Goal: Task Accomplishment & Management: Manage account settings

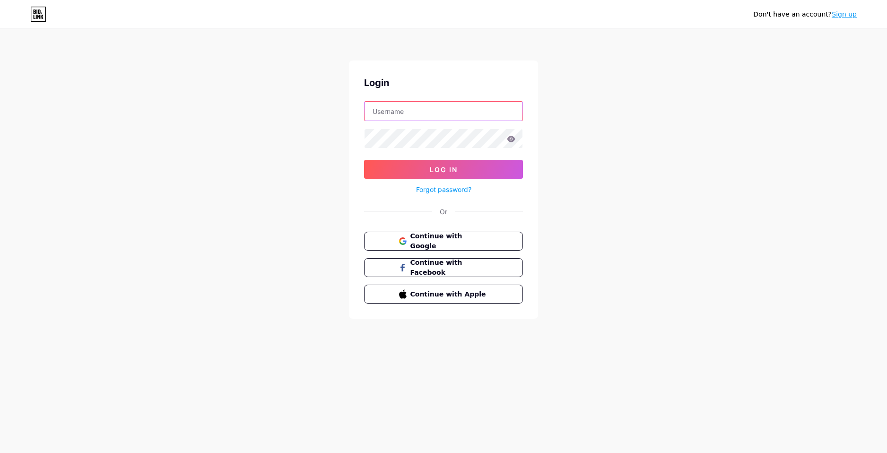
click at [417, 115] on input "text" at bounding box center [444, 111] width 158 height 19
type input "[EMAIL_ADDRESS][DOMAIN_NAME]"
click at [364, 160] on button "Log In" at bounding box center [443, 169] width 159 height 19
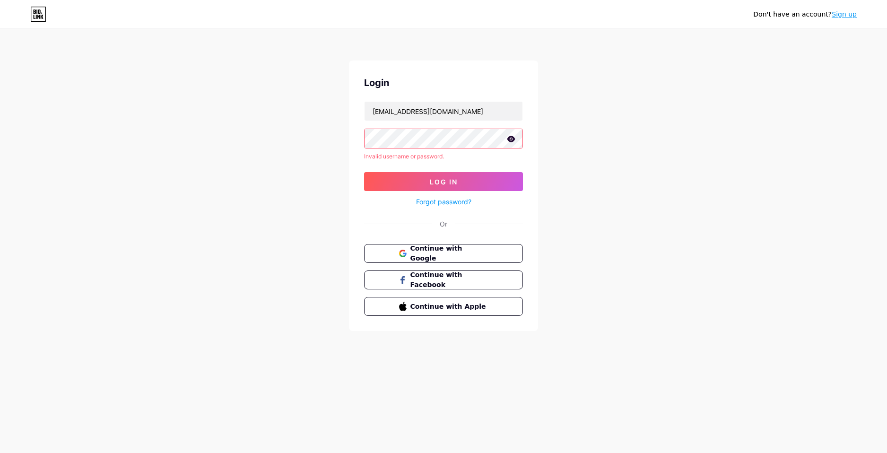
click at [445, 203] on link "Forgot password?" at bounding box center [443, 202] width 55 height 10
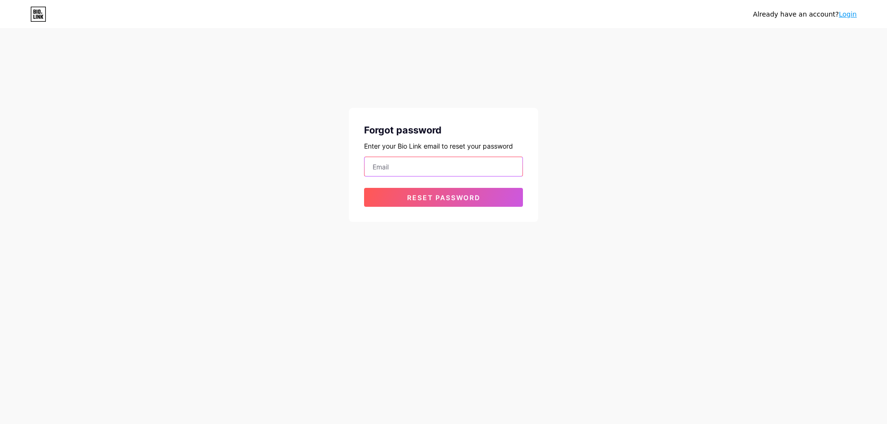
click at [436, 174] on input "email" at bounding box center [444, 166] width 158 height 19
type input "[EMAIL_ADDRESS][DOMAIN_NAME]"
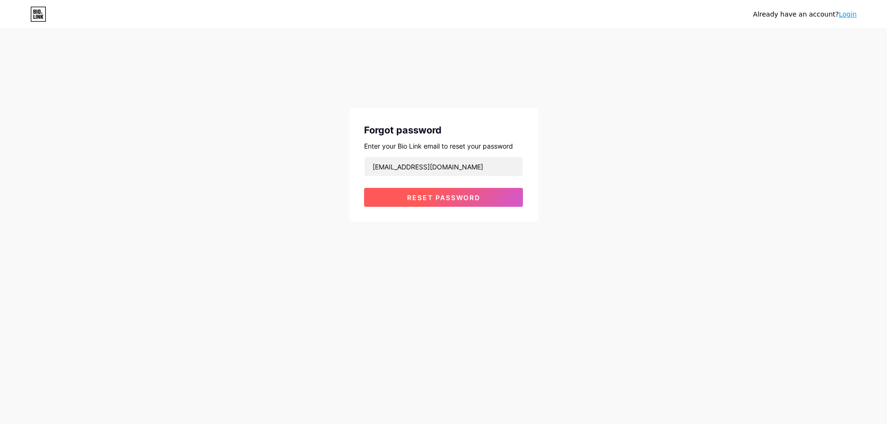
click at [453, 195] on span "Reset password" at bounding box center [443, 197] width 73 height 8
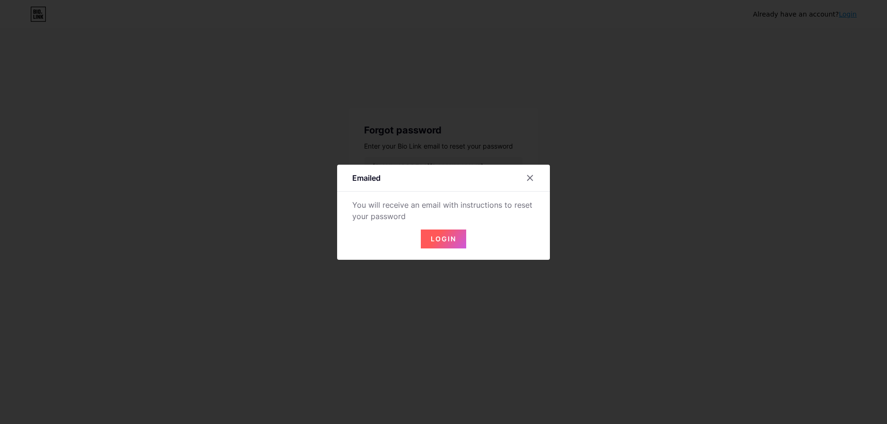
click at [535, 173] on div at bounding box center [536, 177] width 28 height 17
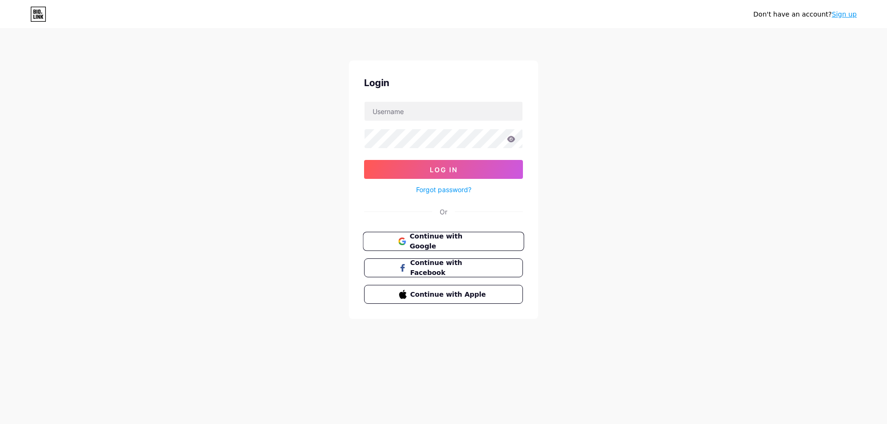
click at [451, 235] on span "Continue with Google" at bounding box center [449, 241] width 79 height 20
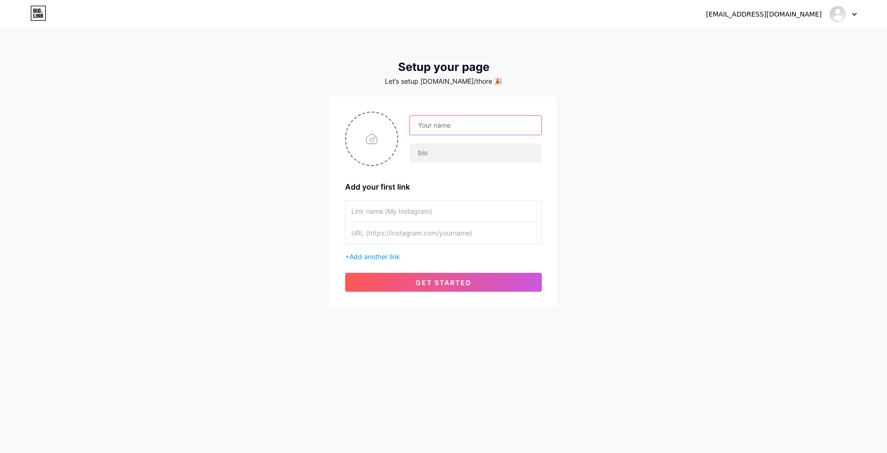
click at [456, 127] on input "text" at bounding box center [475, 125] width 131 height 19
click at [440, 132] on input "text" at bounding box center [475, 125] width 131 height 19
type input "re"
click at [439, 147] on input "text" at bounding box center [475, 152] width 131 height 19
type input "Hier - Mehr"
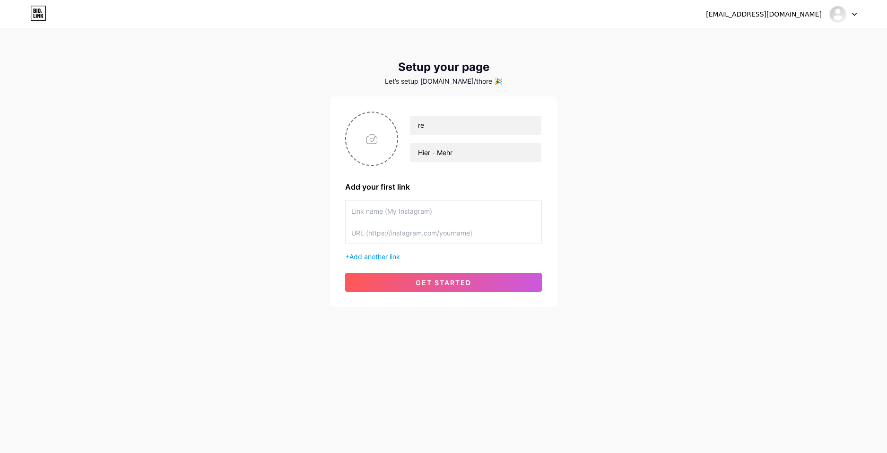
click at [406, 213] on input "text" at bounding box center [443, 210] width 184 height 21
click at [441, 126] on input "re" at bounding box center [475, 125] width 131 height 19
type input "r"
click at [467, 163] on div "Hier - Mehr" at bounding box center [443, 139] width 197 height 54
click at [469, 156] on input "Hier - Mehr" at bounding box center [475, 152] width 131 height 19
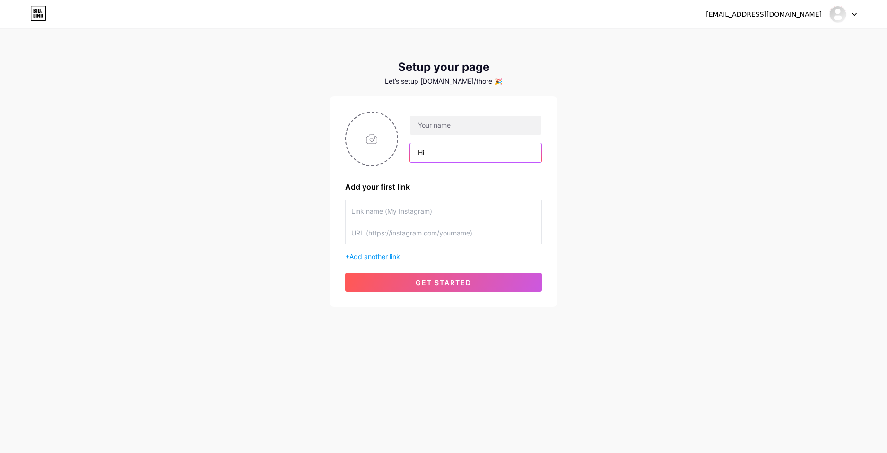
type input "H"
click at [444, 127] on input "text" at bounding box center [475, 125] width 131 height 19
click at [436, 120] on input "text" at bounding box center [475, 125] width 131 height 19
click at [436, 121] on input "text" at bounding box center [475, 125] width 131 height 19
click at [436, 122] on input "text" at bounding box center [475, 125] width 131 height 19
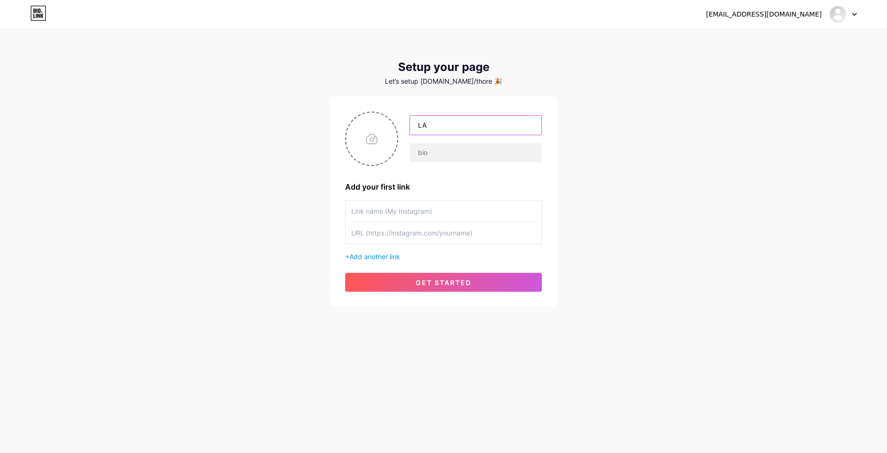
type input "L"
type input "H"
type input "hardware_user"
click at [442, 156] on input "text" at bounding box center [475, 152] width 131 height 19
click at [396, 212] on input "text" at bounding box center [443, 210] width 184 height 21
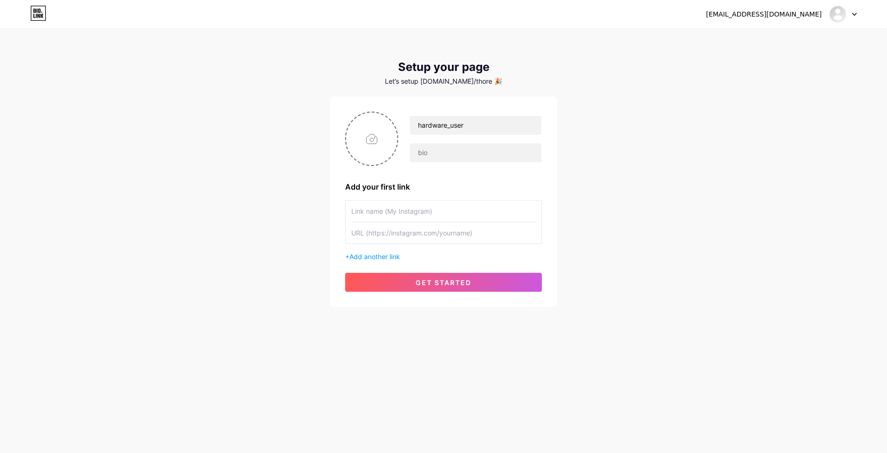
click at [392, 234] on input "text" at bounding box center [443, 232] width 184 height 21
click at [404, 212] on input "text" at bounding box center [443, 210] width 184 height 21
click at [431, 235] on input "text" at bounding box center [443, 232] width 184 height 21
paste input "[URL][DOMAIN_NAME][DOMAIN_NAME][PERSON_NAME]"
type input "[URL][DOMAIN_NAME][DOMAIN_NAME][PERSON_NAME]"
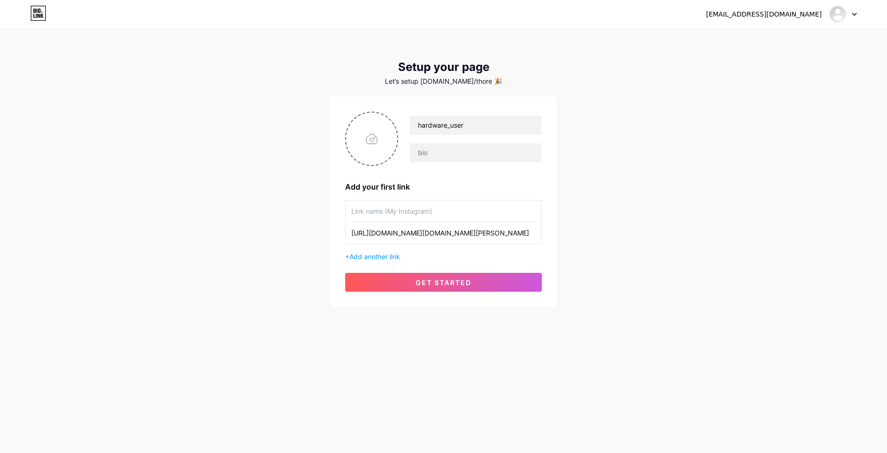
click at [419, 210] on input "text" at bounding box center [443, 210] width 184 height 21
type input "Insta"
click at [353, 255] on span "Add another link" at bounding box center [374, 257] width 51 height 8
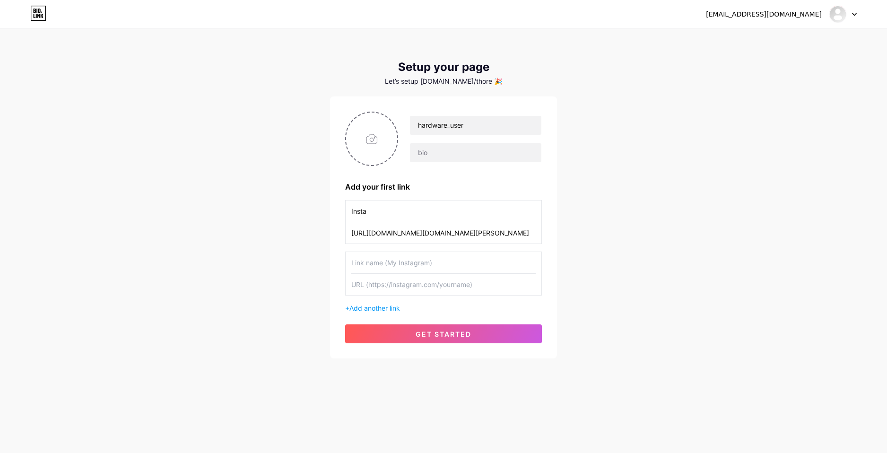
click at [443, 265] on input "text" at bounding box center [443, 262] width 184 height 21
click at [470, 287] on input "text" at bounding box center [443, 284] width 184 height 21
click at [494, 270] on input "text" at bounding box center [443, 262] width 184 height 21
click at [477, 287] on input "text" at bounding box center [443, 284] width 184 height 21
click at [471, 271] on input "text" at bounding box center [443, 262] width 184 height 21
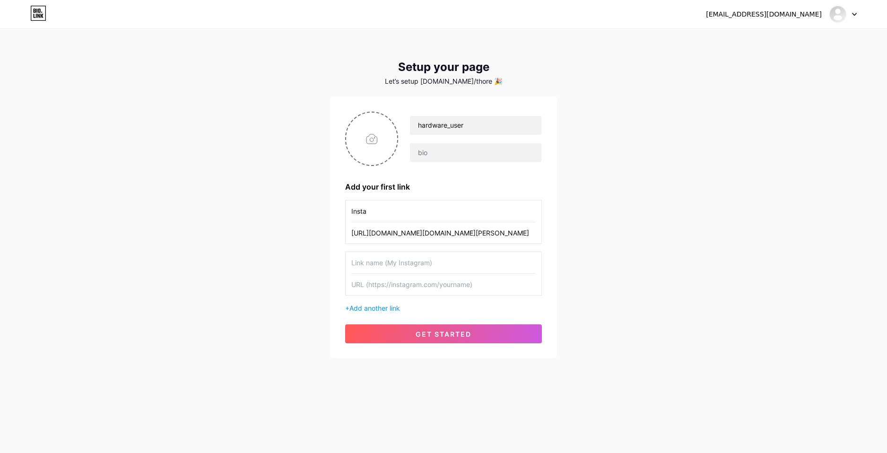
click at [453, 289] on input "text" at bounding box center [443, 284] width 184 height 21
click at [438, 269] on input "text" at bounding box center [443, 262] width 184 height 21
click at [432, 284] on input "text" at bounding box center [443, 284] width 184 height 21
click at [420, 270] on input "text" at bounding box center [443, 262] width 184 height 21
click at [417, 286] on input "text" at bounding box center [443, 284] width 184 height 21
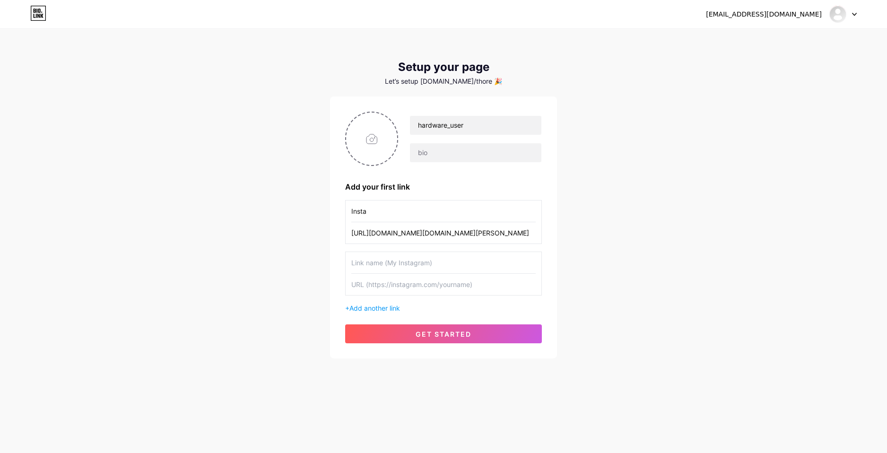
paste input "[URL][DOMAIN_NAME]"
type input "[URL][DOMAIN_NAME]"
click at [394, 262] on input "text" at bounding box center [443, 262] width 184 height 21
type input "YT"
click at [360, 311] on span "Add another link" at bounding box center [374, 308] width 51 height 8
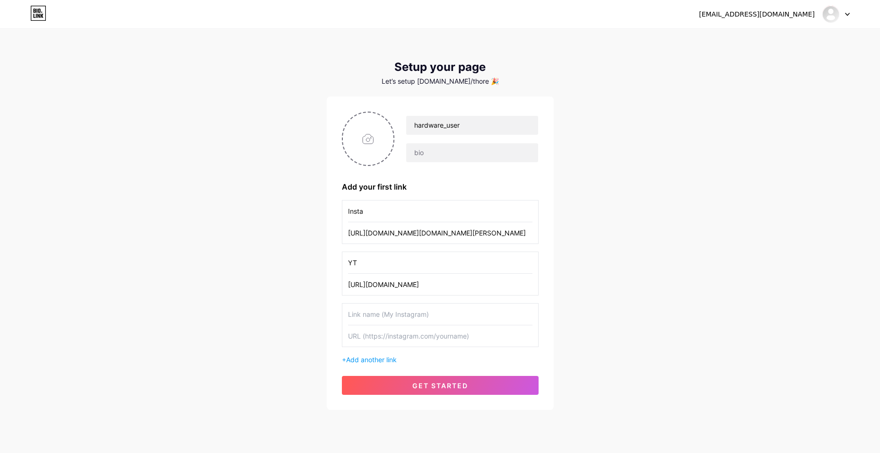
click at [407, 337] on input "text" at bounding box center [440, 335] width 184 height 21
paste input "[URL][DOMAIN_NAME]"
type input "[URL][DOMAIN_NAME]"
click at [390, 312] on input "text" at bounding box center [440, 314] width 184 height 21
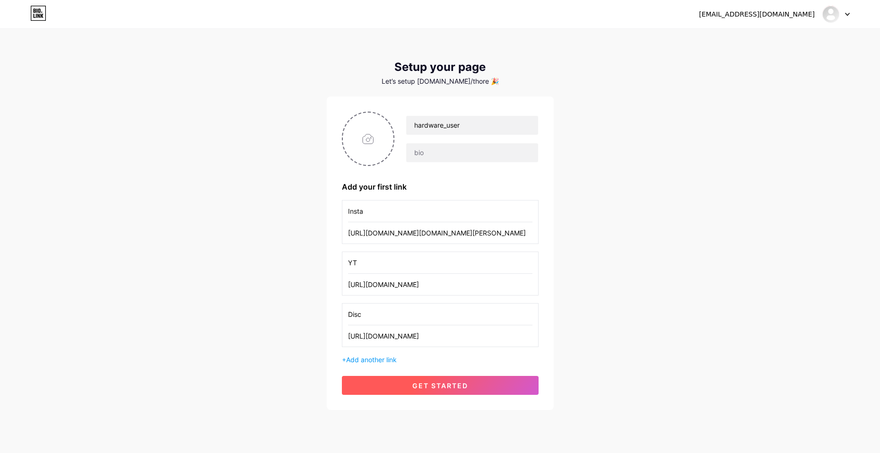
type input "Disc"
click at [380, 392] on button "get started" at bounding box center [440, 385] width 197 height 19
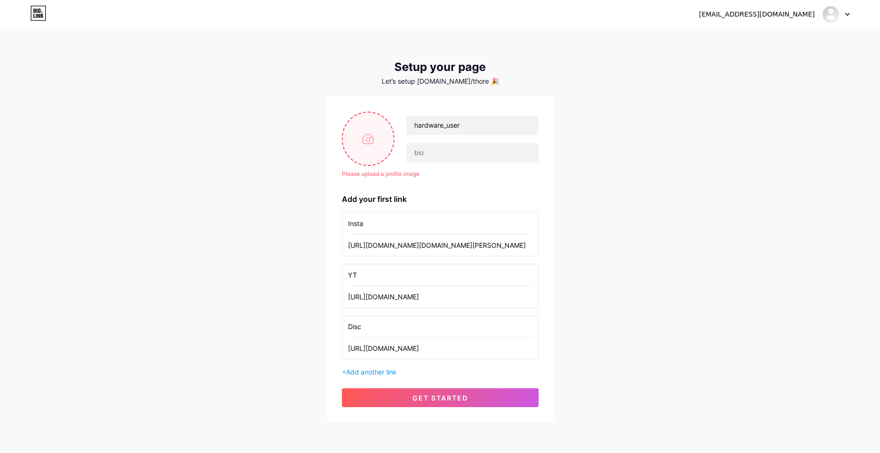
click at [365, 141] on input "file" at bounding box center [368, 139] width 51 height 52
type input "C:\fakepath\Screenshot [DATE] 212830.png"
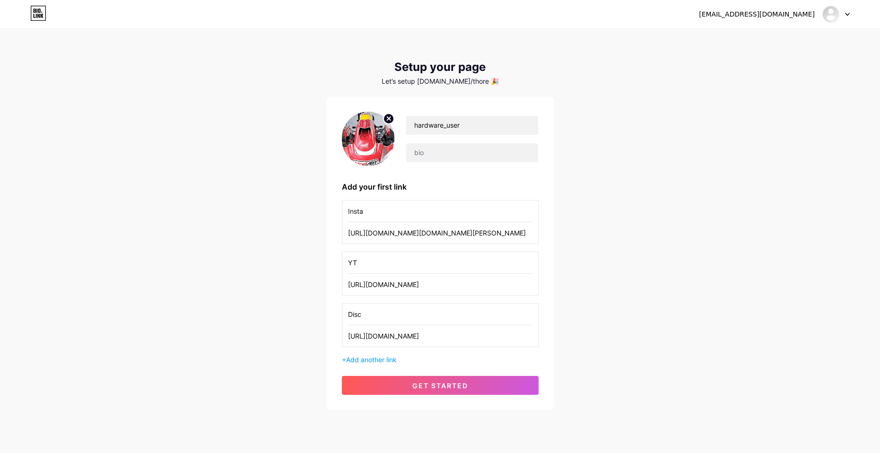
click at [370, 144] on img at bounding box center [368, 139] width 53 height 54
click at [371, 139] on img at bounding box center [368, 139] width 53 height 54
click at [389, 120] on circle at bounding box center [388, 118] width 10 height 10
click at [356, 131] on input "file" at bounding box center [368, 139] width 51 height 52
type input "C:\fakepath\WhatsApp Bild [DATE] um 19.39.44_53280ce3.jpg"
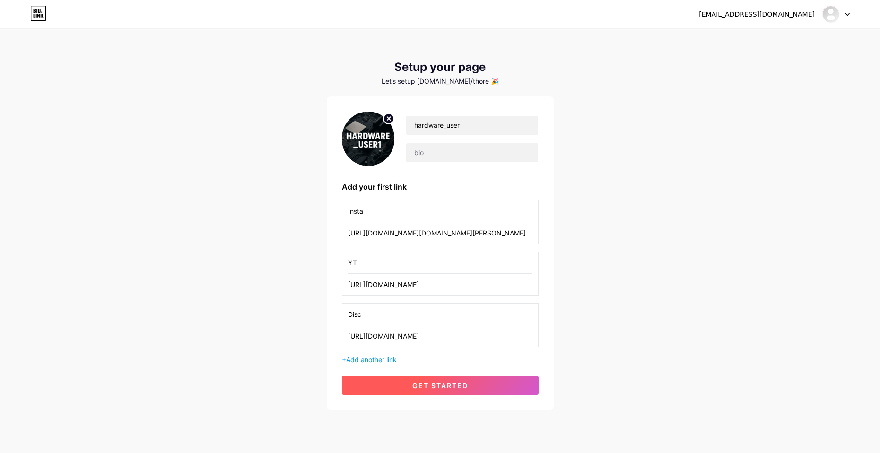
click at [395, 384] on button "get started" at bounding box center [440, 385] width 197 height 19
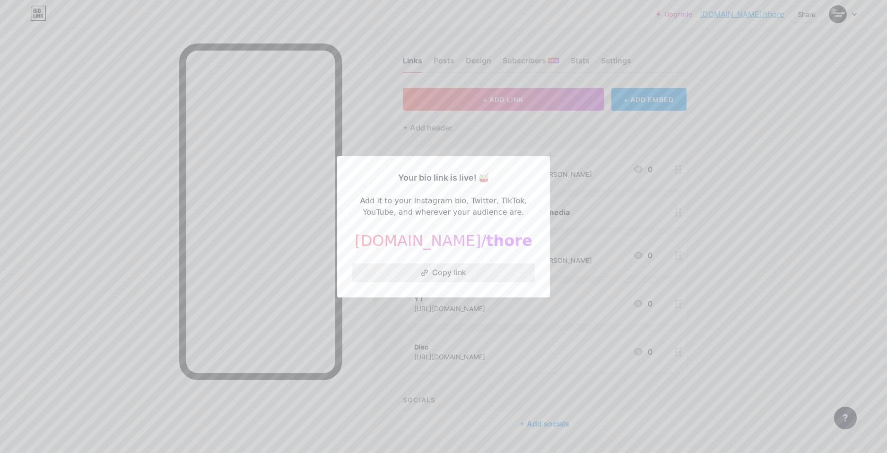
click at [436, 274] on button "Copy link" at bounding box center [443, 272] width 183 height 19
click at [383, 135] on div at bounding box center [443, 226] width 887 height 453
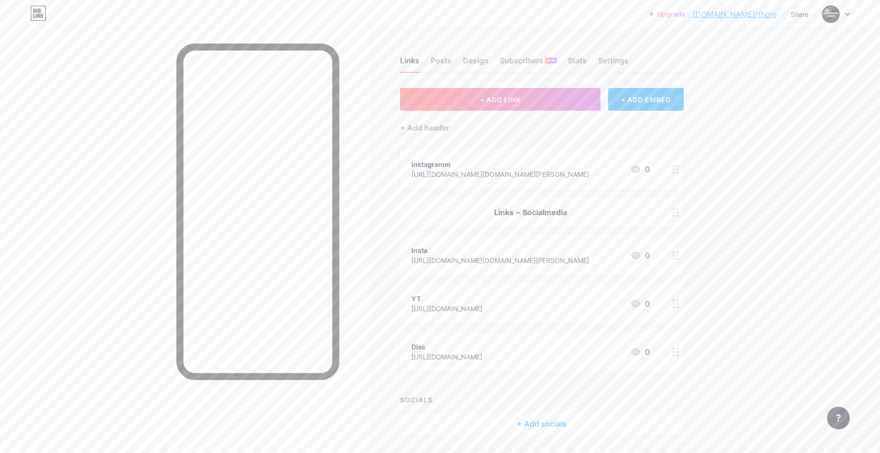
click at [671, 98] on div "+ ADD EMBED" at bounding box center [645, 99] width 75 height 23
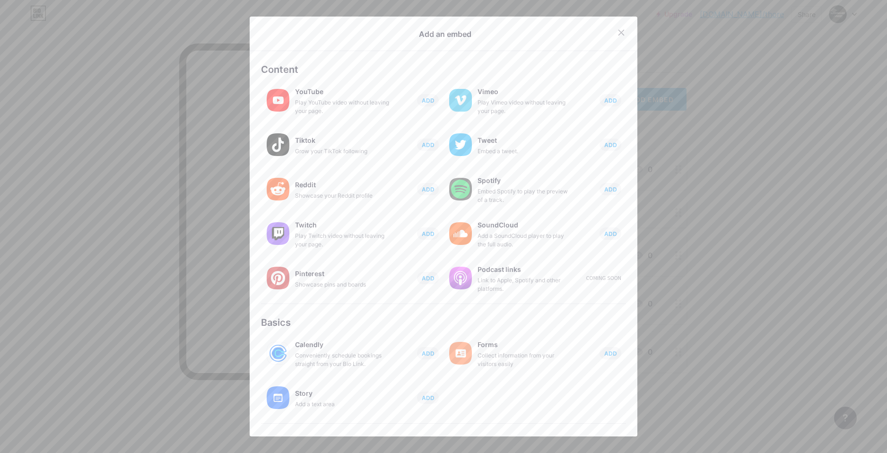
click at [604, 27] on div "Add an embed" at bounding box center [444, 37] width 418 height 27
click at [613, 30] on div at bounding box center [621, 32] width 17 height 17
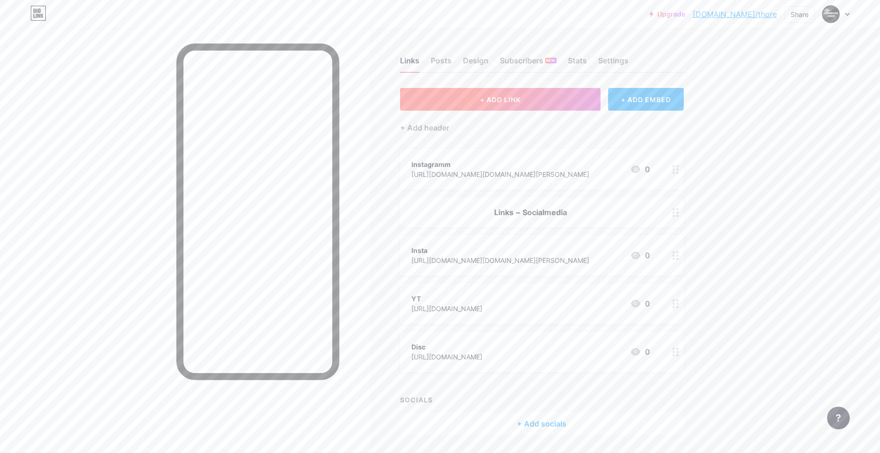
click at [547, 105] on button "+ ADD LINK" at bounding box center [500, 99] width 201 height 23
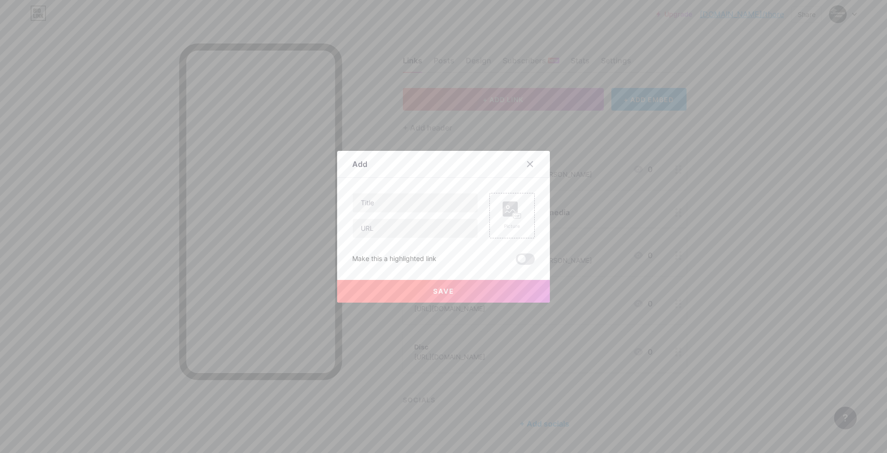
click at [529, 160] on div at bounding box center [530, 164] width 17 height 17
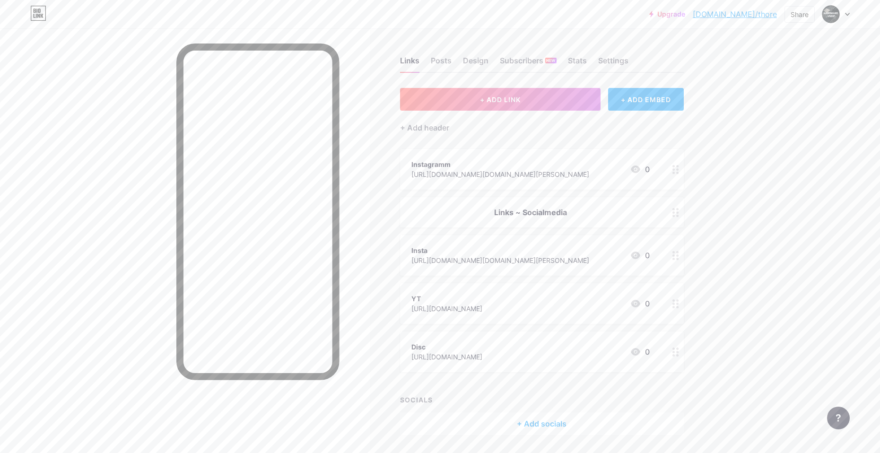
click at [673, 167] on div at bounding box center [676, 169] width 16 height 41
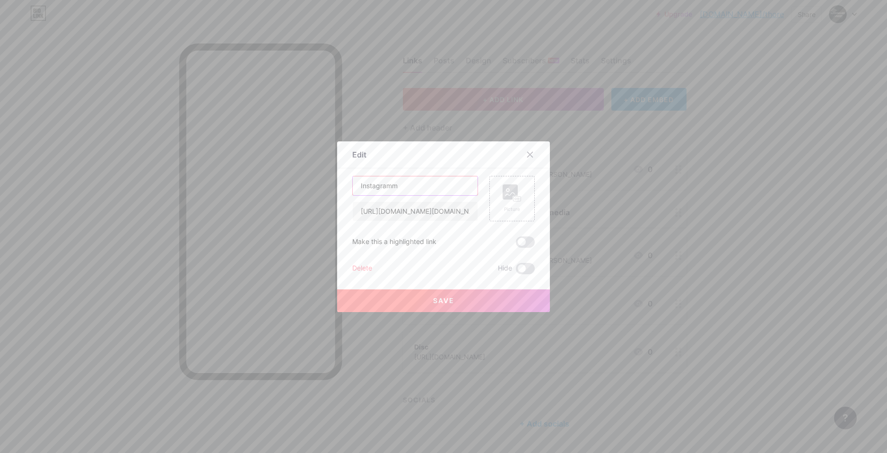
drag, startPoint x: 412, startPoint y: 191, endPoint x: 312, endPoint y: 188, distance: 100.3
click at [312, 188] on div "Edit Content YouTube Play YouTube video without leaving your page. ADD Vimeo Pl…" at bounding box center [443, 226] width 887 height 453
click at [360, 185] on input "Mehr)" at bounding box center [415, 185] width 125 height 19
click at [353, 185] on input "Mehr)" at bounding box center [415, 185] width 125 height 19
type input "(Mehr)"
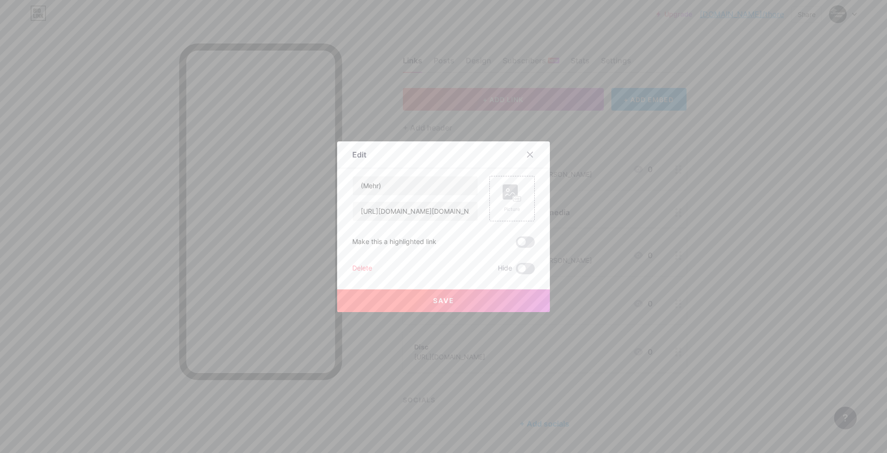
click at [454, 298] on button "Save" at bounding box center [443, 300] width 213 height 23
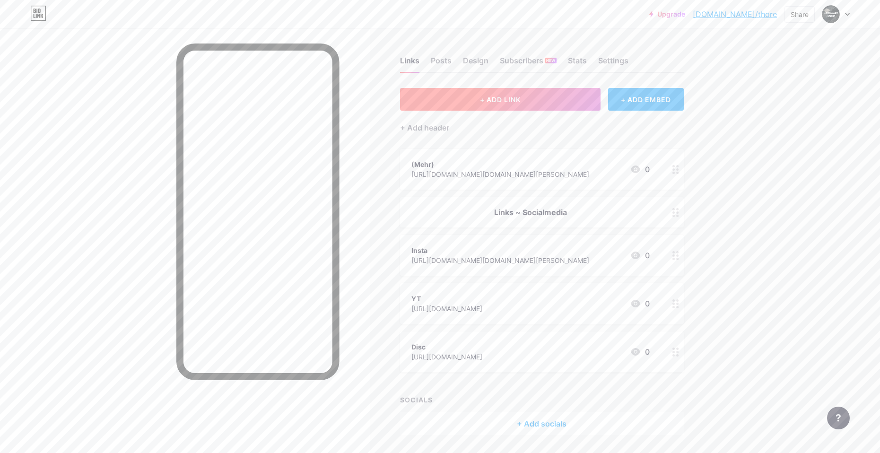
click at [476, 97] on button "+ ADD LINK" at bounding box center [500, 99] width 201 height 23
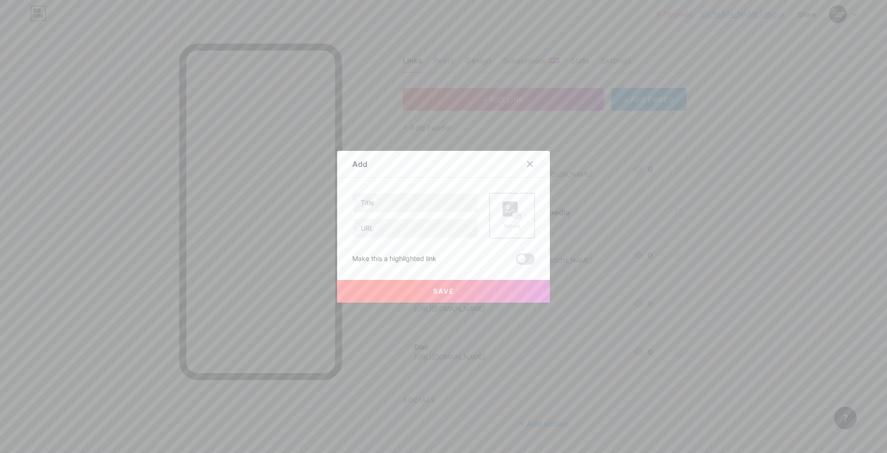
click at [443, 294] on span "Save" at bounding box center [443, 291] width 21 height 8
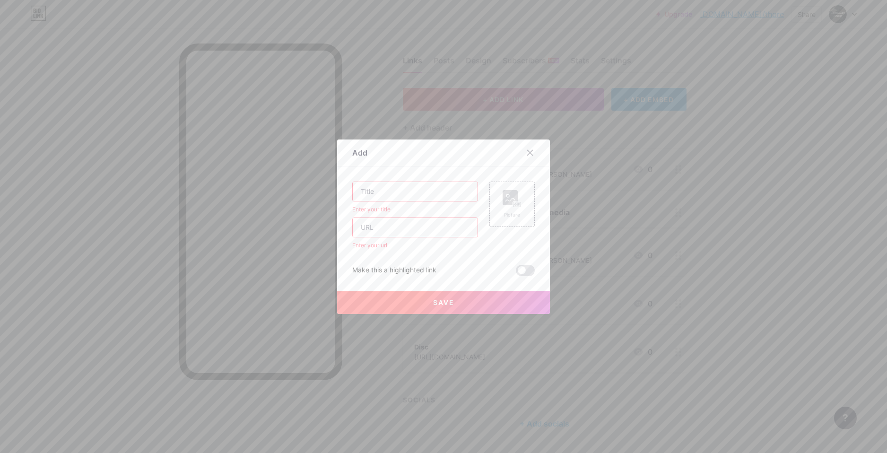
click at [369, 197] on input "text" at bounding box center [415, 191] width 125 height 19
click at [528, 157] on div at bounding box center [530, 152] width 17 height 17
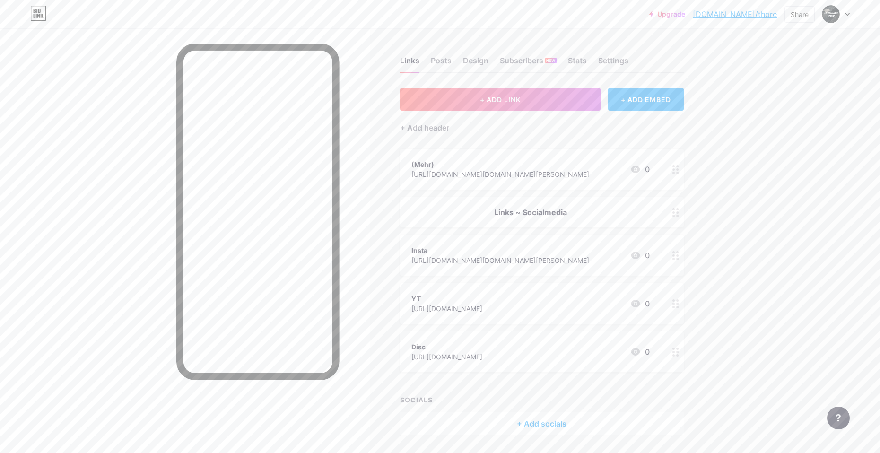
click at [645, 105] on div "+ ADD EMBED" at bounding box center [645, 99] width 75 height 23
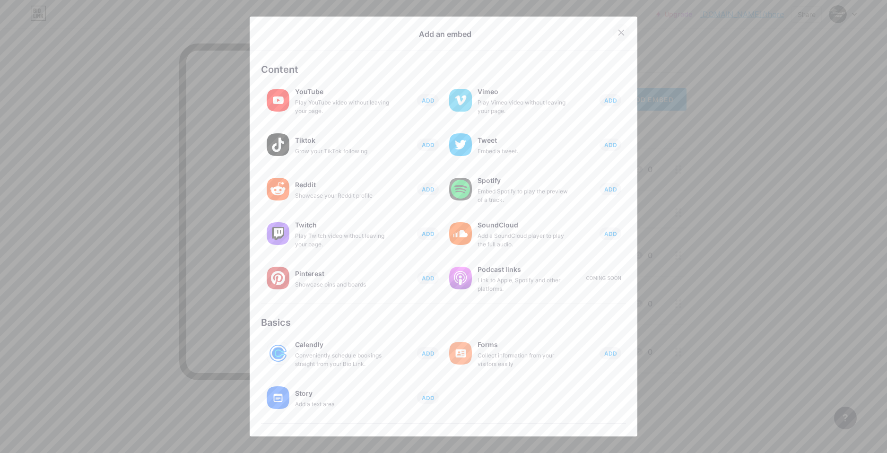
click at [613, 25] on div at bounding box center [633, 32] width 40 height 17
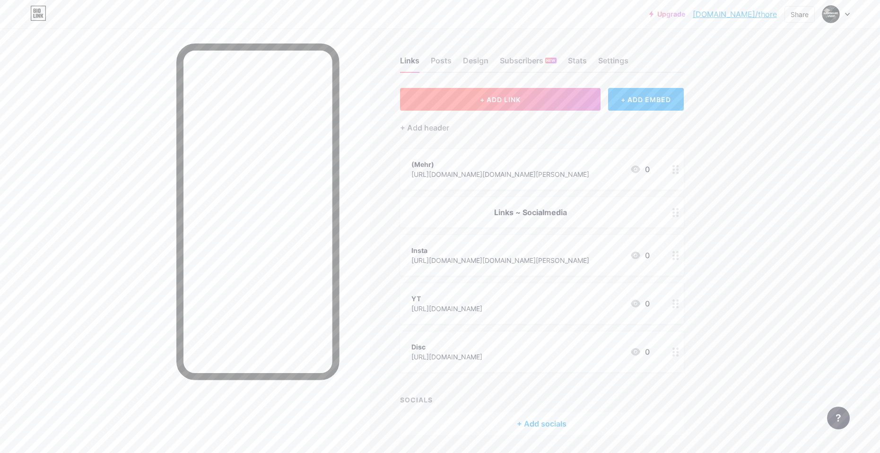
click at [555, 97] on button "+ ADD LINK" at bounding box center [500, 99] width 201 height 23
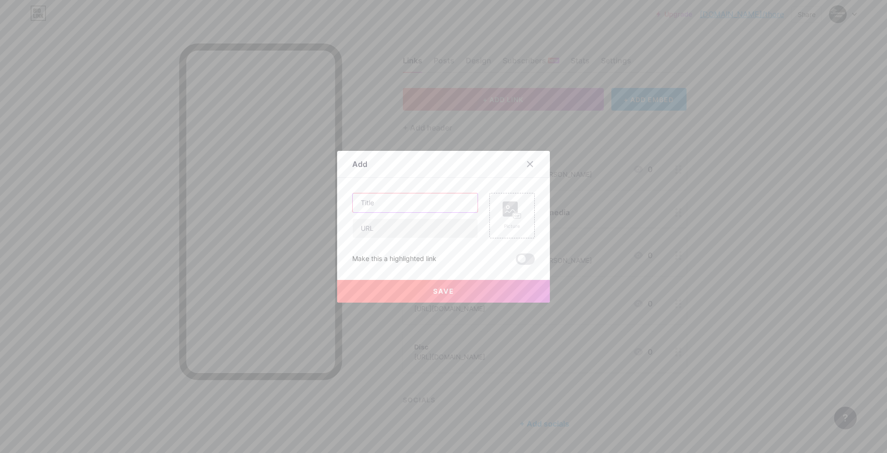
click at [460, 204] on input "text" at bounding box center [415, 202] width 125 height 19
type input "Hardware_user"
click at [399, 220] on input "text" at bounding box center [415, 228] width 125 height 19
click at [514, 191] on div "Content YouTube Play YouTube video without leaving your page. ADD Vimeo Play Vi…" at bounding box center [443, 221] width 183 height 87
click at [474, 285] on button "Save" at bounding box center [443, 291] width 213 height 23
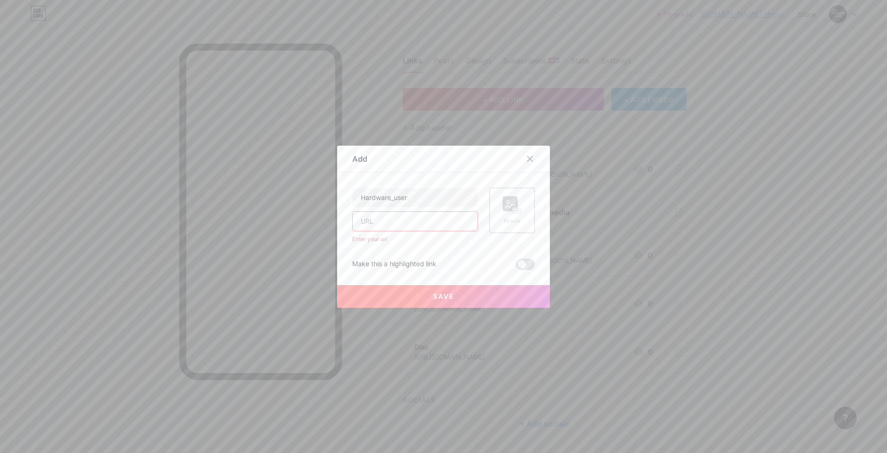
click at [430, 222] on input "text" at bounding box center [415, 221] width 125 height 19
type input "[URL][DOMAIN_NAME][DOMAIN_NAME][PERSON_NAME]"
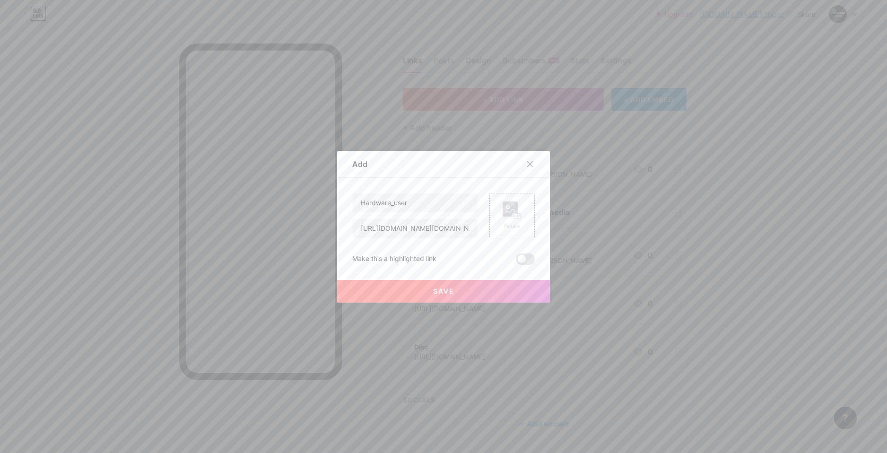
click at [418, 297] on button "Save" at bounding box center [443, 291] width 213 height 23
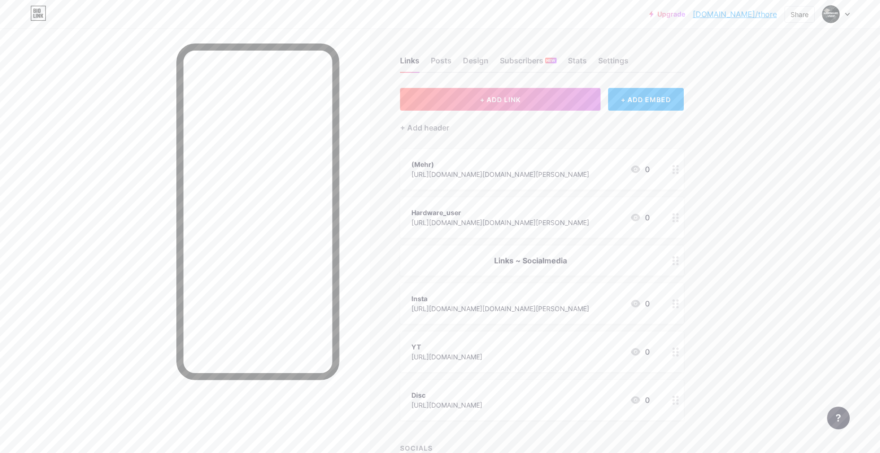
click at [679, 215] on icon at bounding box center [675, 217] width 7 height 9
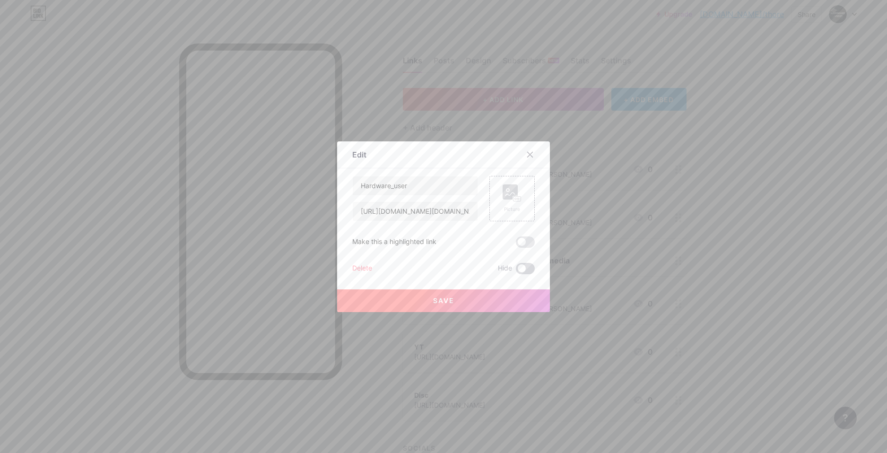
click at [519, 266] on span at bounding box center [525, 268] width 19 height 11
click at [516, 271] on input "checkbox" at bounding box center [516, 271] width 0 height 0
click at [502, 297] on button "Save" at bounding box center [443, 300] width 213 height 23
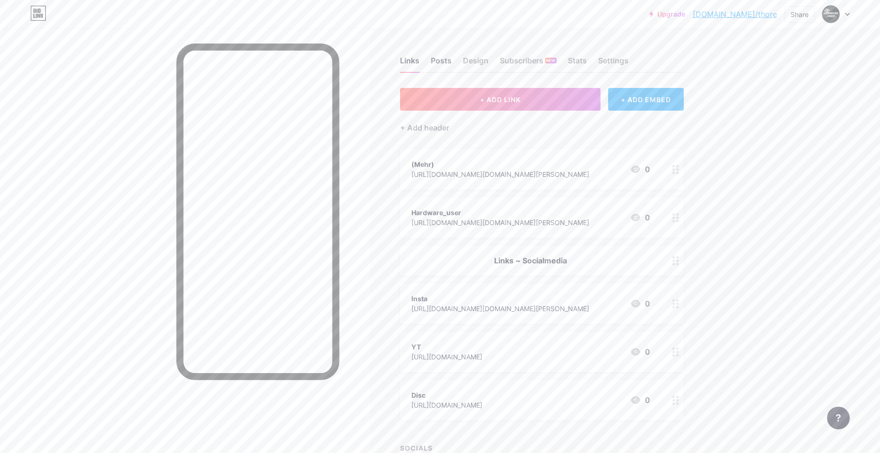
click at [446, 58] on div "Posts" at bounding box center [441, 63] width 21 height 17
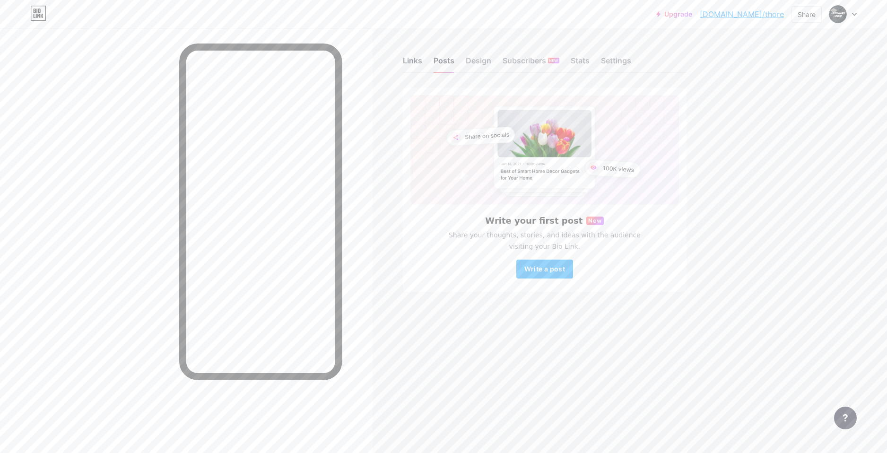
click at [411, 58] on div "Links" at bounding box center [412, 63] width 19 height 17
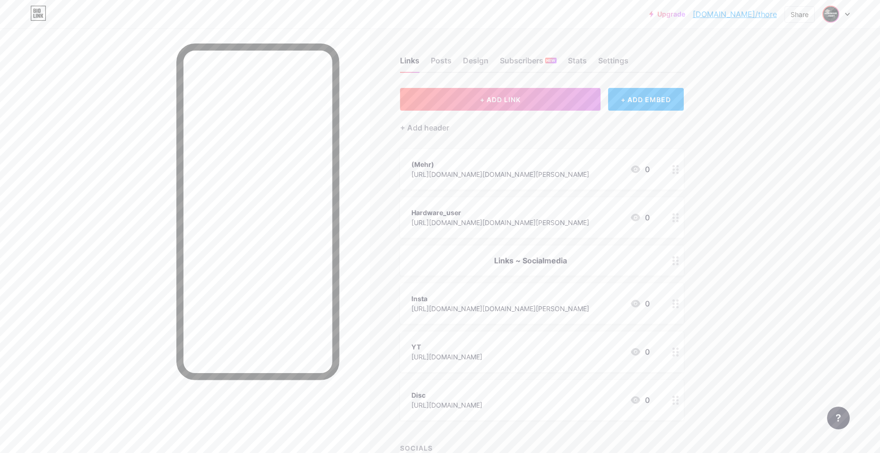
click at [833, 16] on img at bounding box center [830, 14] width 15 height 15
click at [771, 132] on li "Logout" at bounding box center [790, 133] width 117 height 26
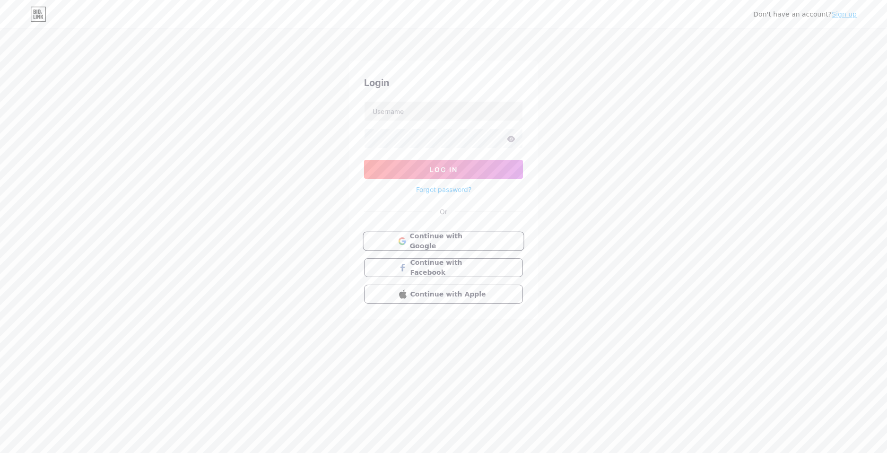
click at [439, 239] on span "Continue with Google" at bounding box center [449, 241] width 79 height 20
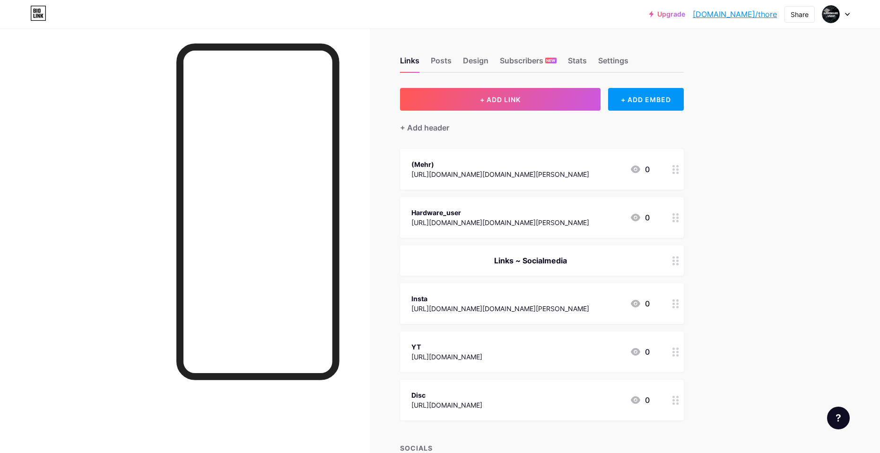
click at [850, 13] on div "Upgrade bio.link/thore bio.link/thore Share Switch accounts hardware_user bio.l…" at bounding box center [440, 14] width 880 height 17
click at [846, 14] on icon at bounding box center [847, 14] width 4 height 2
click at [779, 108] on link "Account settings" at bounding box center [790, 108] width 117 height 26
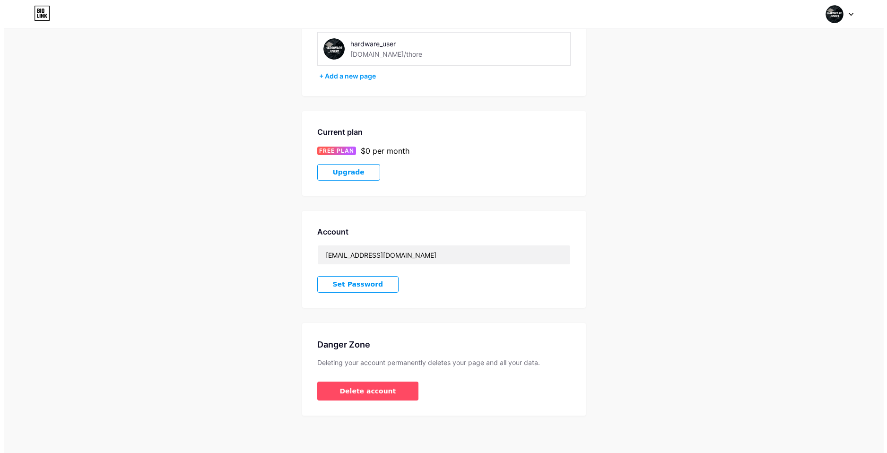
scroll to position [74, 0]
click at [375, 387] on span "Delete account" at bounding box center [364, 391] width 56 height 10
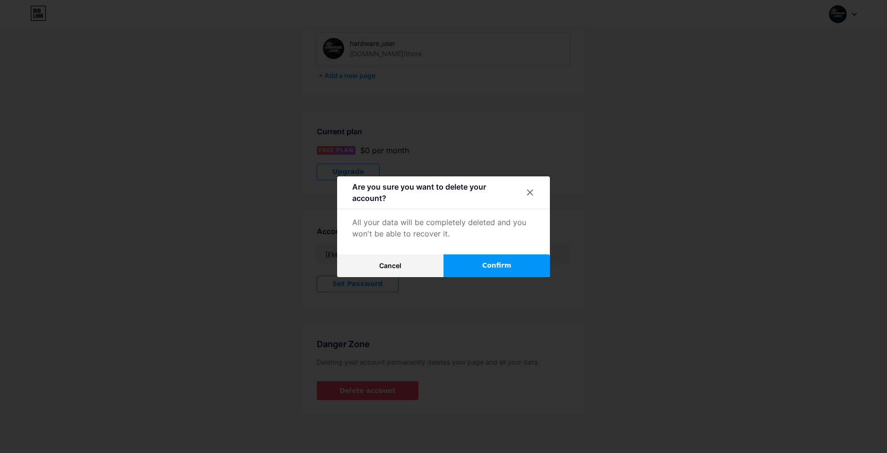
click at [456, 265] on button "Confirm" at bounding box center [497, 265] width 106 height 23
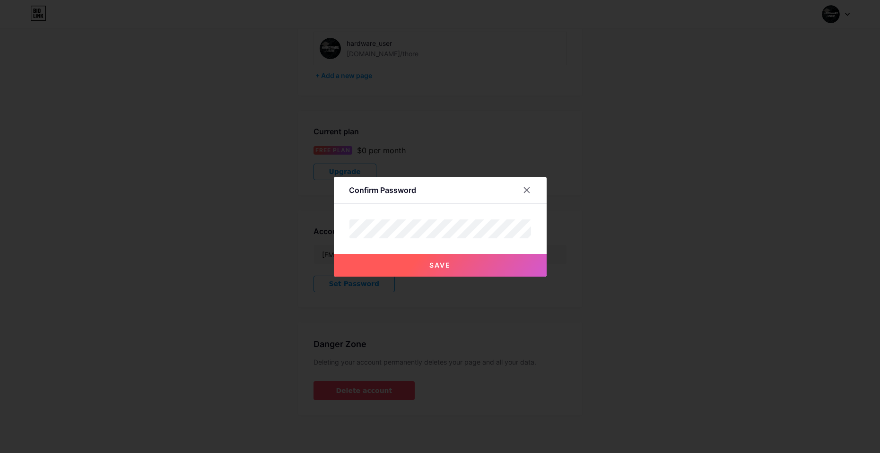
click at [407, 263] on button "Save" at bounding box center [440, 265] width 213 height 23
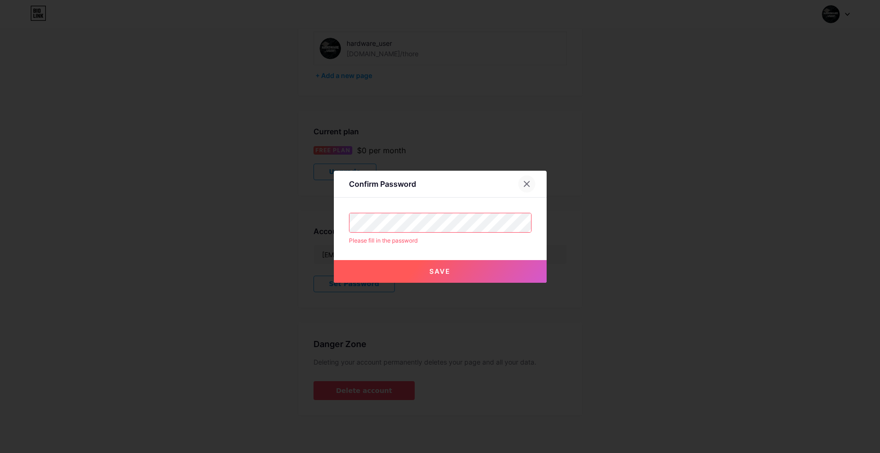
click at [519, 180] on div at bounding box center [532, 183] width 28 height 17
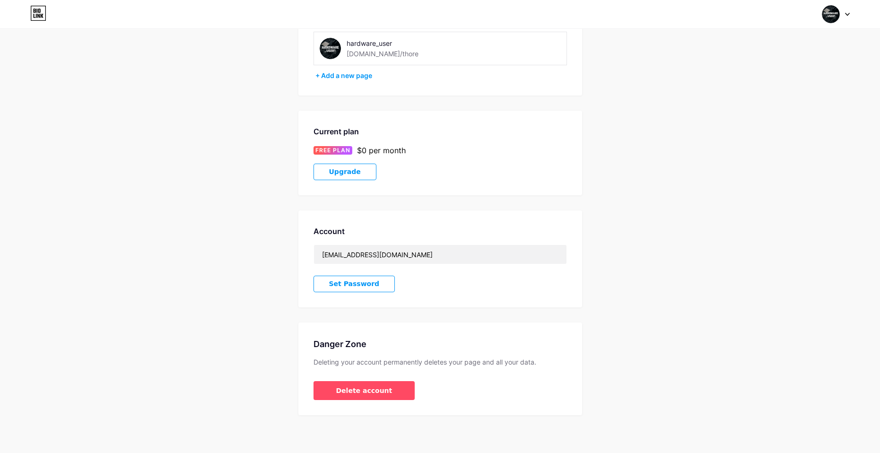
click at [373, 286] on button "Set Password" at bounding box center [355, 284] width 82 height 17
click at [347, 220] on div "Set Password Cancel Save" at bounding box center [443, 227] width 213 height 120
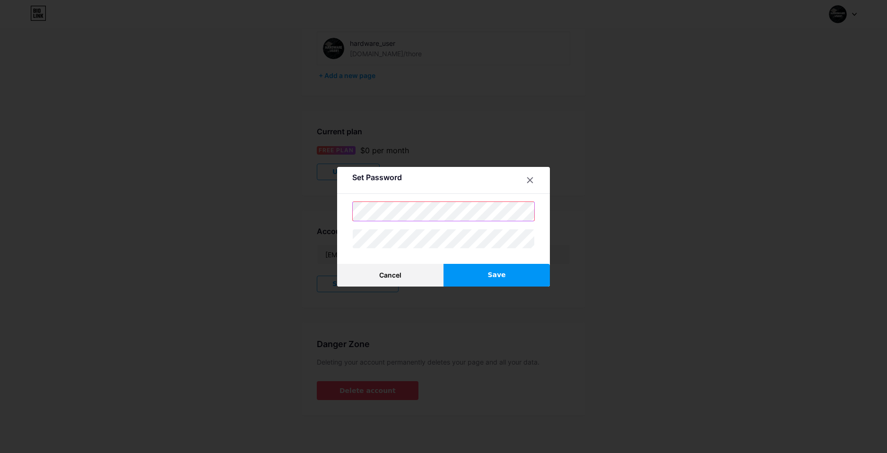
click at [303, 215] on div "Set Password Cancel Save" at bounding box center [443, 226] width 887 height 453
click at [463, 276] on button "Save" at bounding box center [497, 275] width 106 height 23
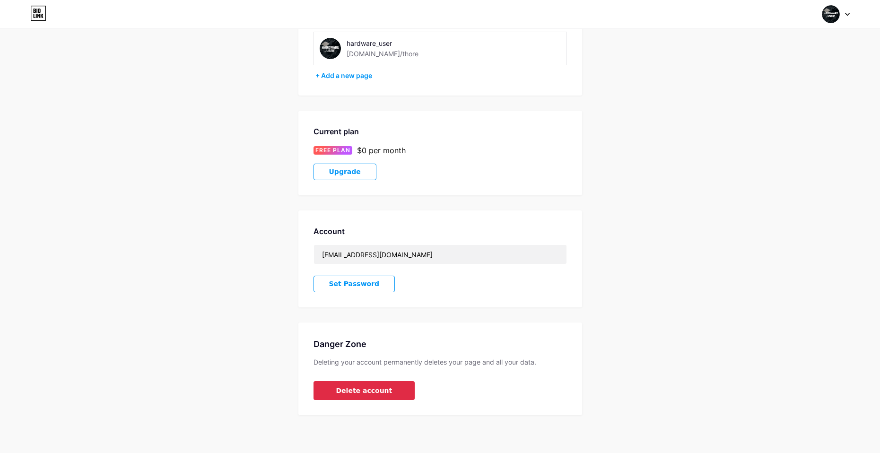
click at [369, 392] on span "Delete account" at bounding box center [364, 391] width 56 height 10
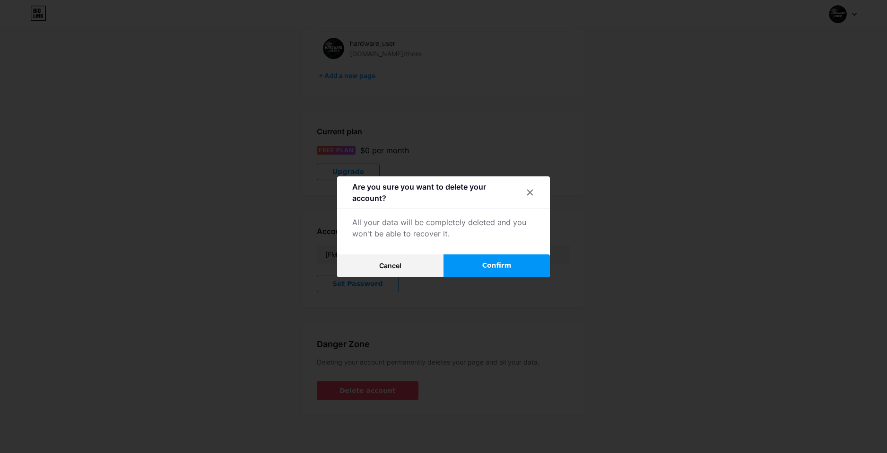
click at [471, 262] on button "Confirm" at bounding box center [497, 265] width 106 height 23
click at [474, 263] on button "Confirm" at bounding box center [497, 265] width 106 height 23
click at [531, 194] on div at bounding box center [530, 192] width 17 height 17
click at [528, 193] on icon at bounding box center [530, 192] width 5 height 5
click at [419, 267] on button "Cancel" at bounding box center [390, 265] width 106 height 23
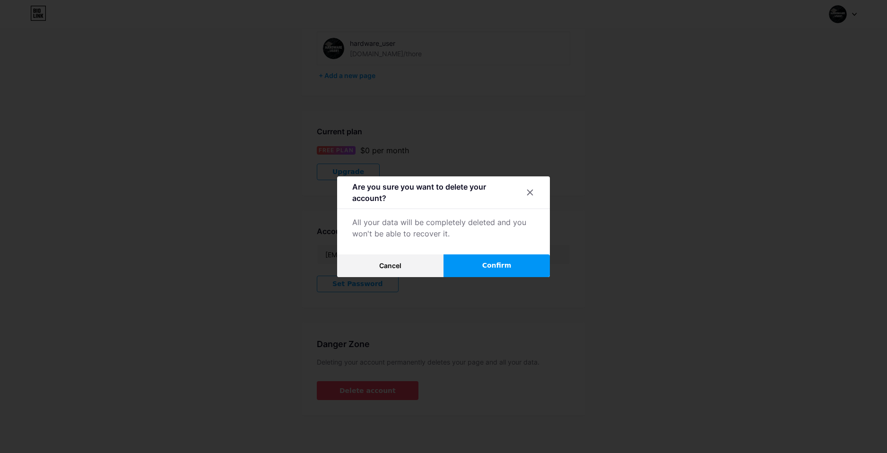
drag, startPoint x: 656, startPoint y: 218, endPoint x: 692, endPoint y: 207, distance: 37.7
click at [657, 218] on div at bounding box center [443, 226] width 887 height 453
click at [691, 207] on div at bounding box center [443, 226] width 887 height 453
drag, startPoint x: 710, startPoint y: 212, endPoint x: 750, endPoint y: 191, distance: 45.7
click at [746, 191] on div at bounding box center [443, 226] width 887 height 453
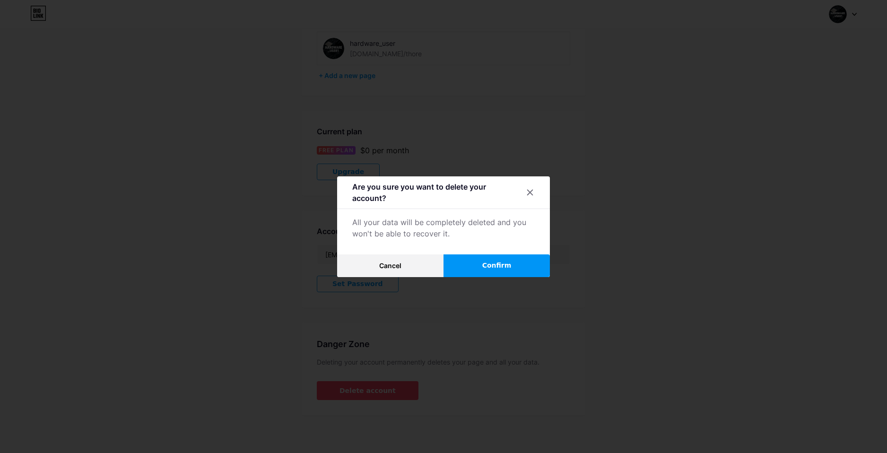
click at [796, 177] on div at bounding box center [443, 226] width 887 height 453
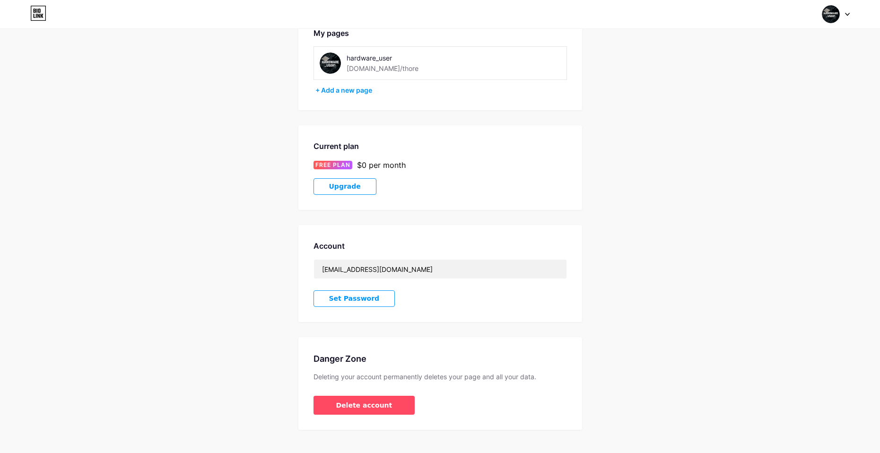
scroll to position [74, 0]
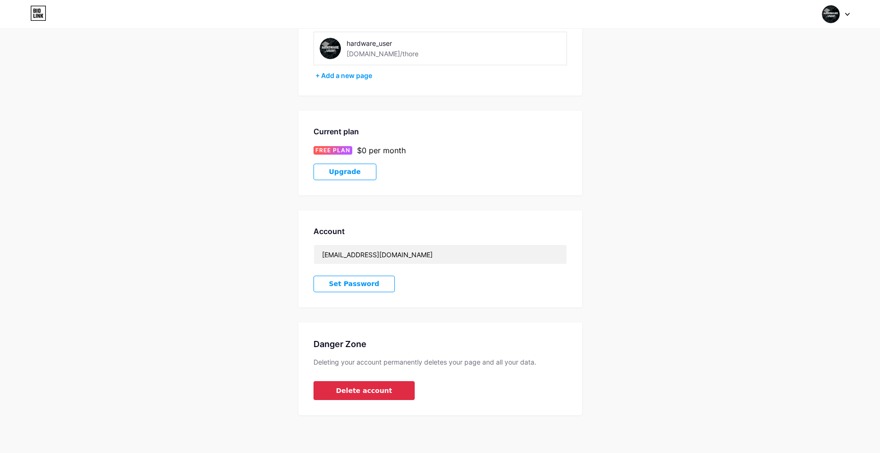
click at [384, 398] on button "Delete account" at bounding box center [365, 390] width 102 height 19
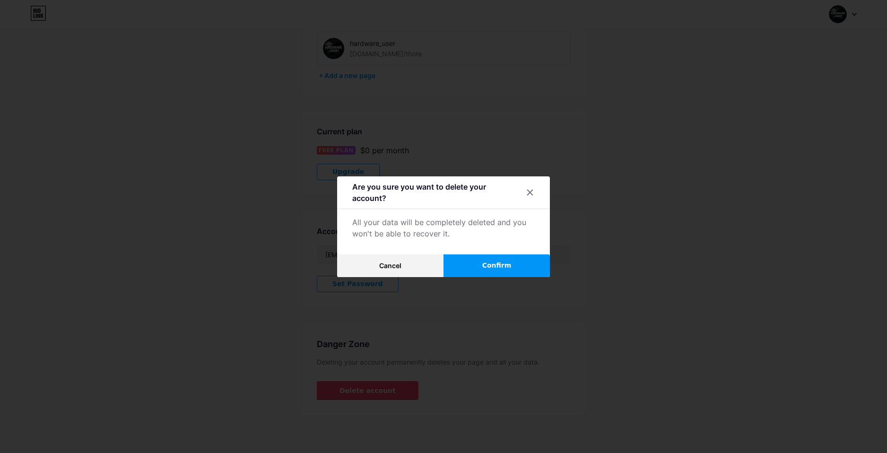
click at [502, 271] on button "Confirm" at bounding box center [497, 265] width 106 height 23
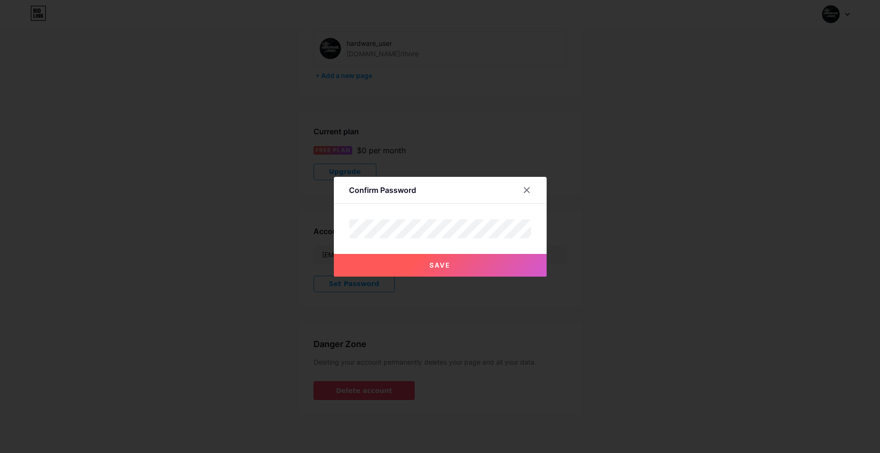
click at [433, 274] on button "Save" at bounding box center [440, 265] width 213 height 23
